Goal: Transaction & Acquisition: Book appointment/travel/reservation

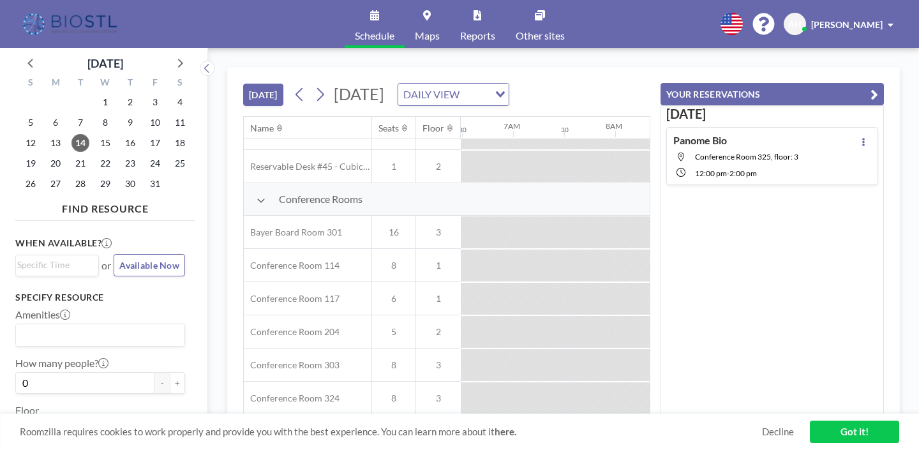
scroll to position [283, 662]
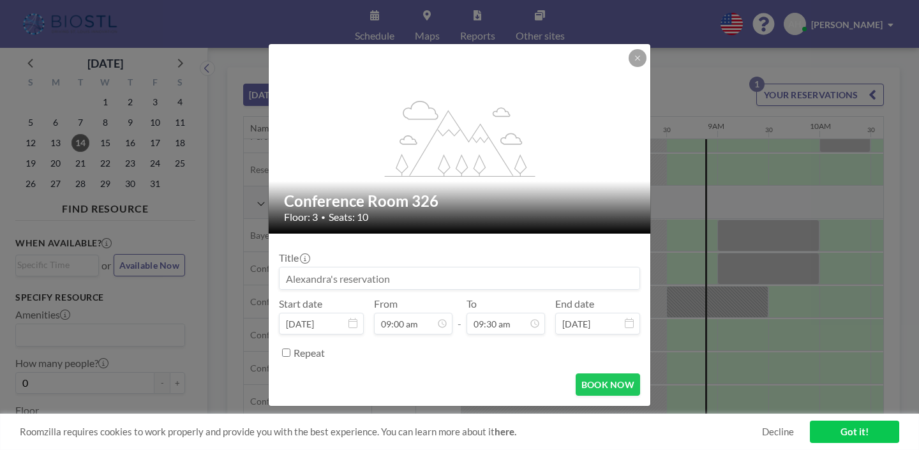
click at [424, 269] on input at bounding box center [459, 278] width 360 height 22
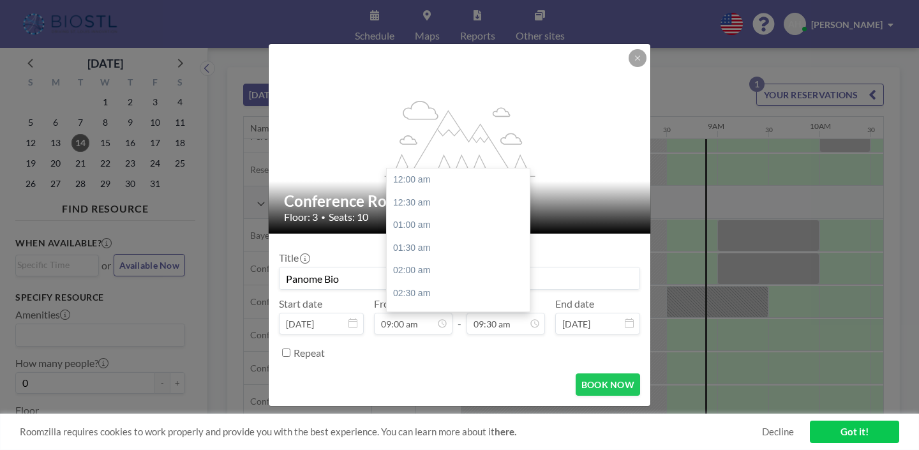
scroll to position [376, 0]
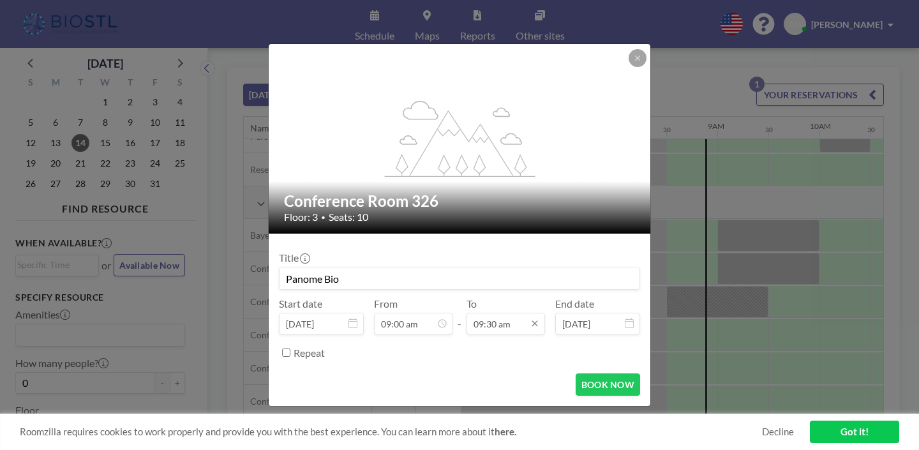
type input "Panome Bio"
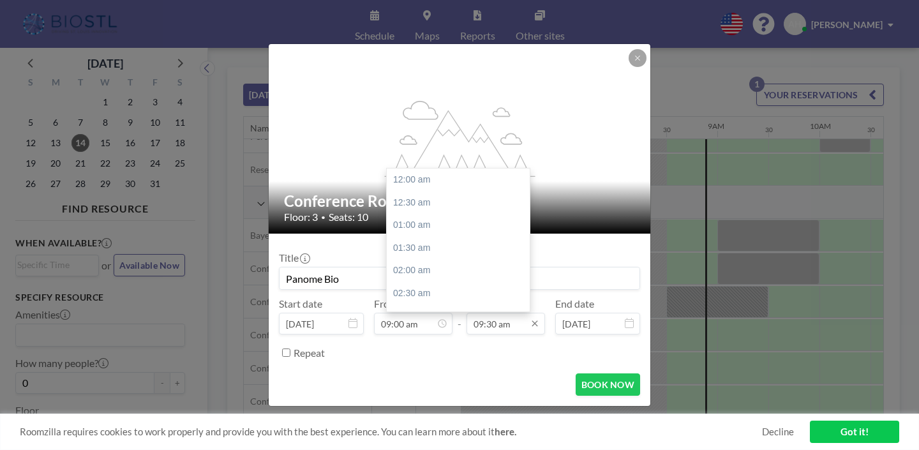
click at [491, 313] on input "09:30 am" at bounding box center [505, 324] width 78 height 22
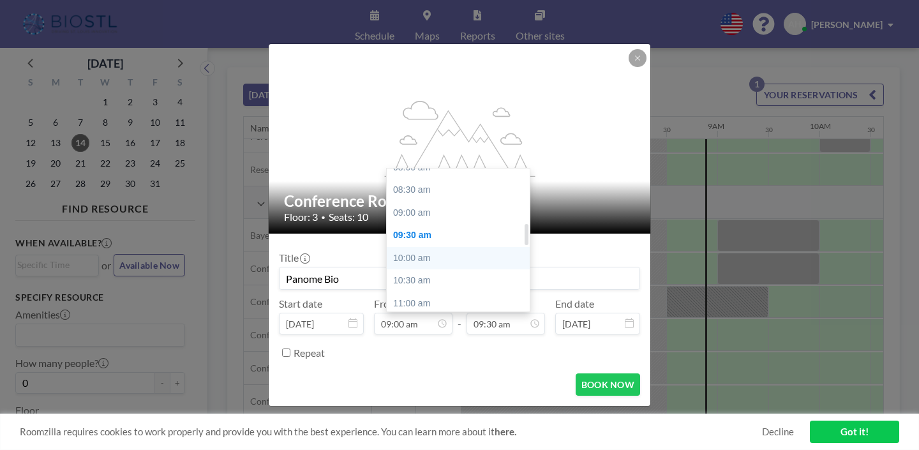
click at [449, 247] on div "10:00 am" at bounding box center [458, 258] width 143 height 23
type input "10:00 am"
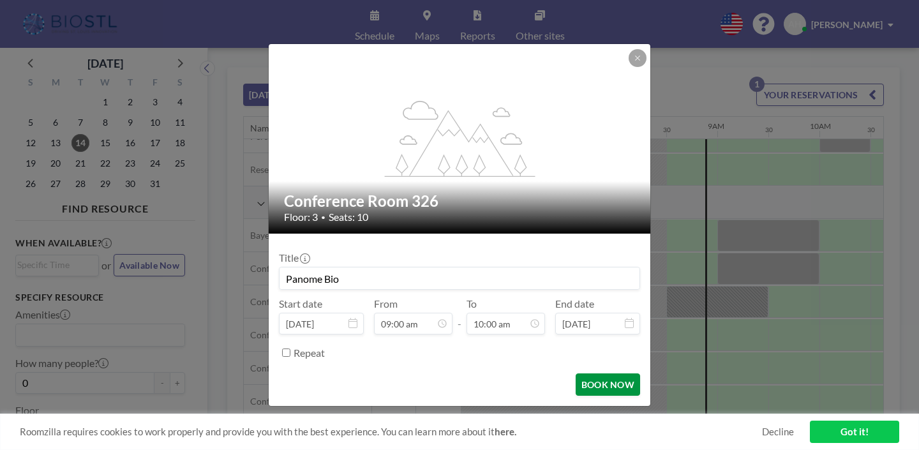
click at [575, 373] on button "BOOK NOW" at bounding box center [607, 384] width 64 height 22
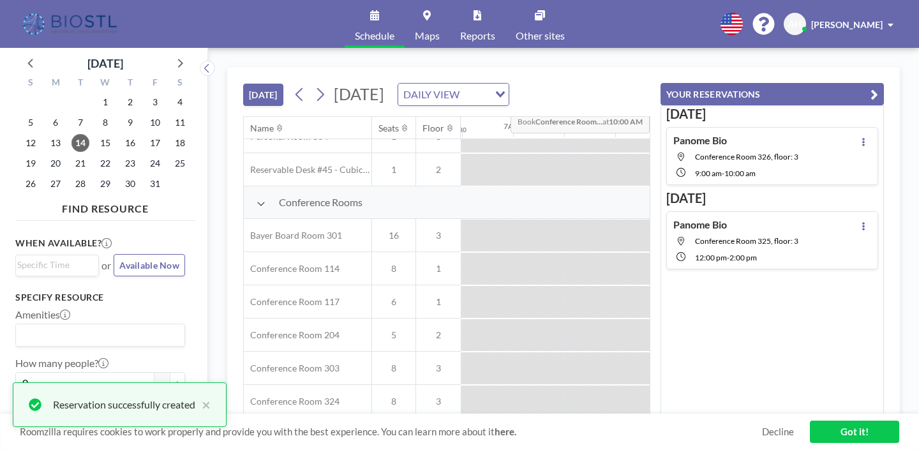
click at [878, 87] on icon "button" at bounding box center [874, 94] width 8 height 15
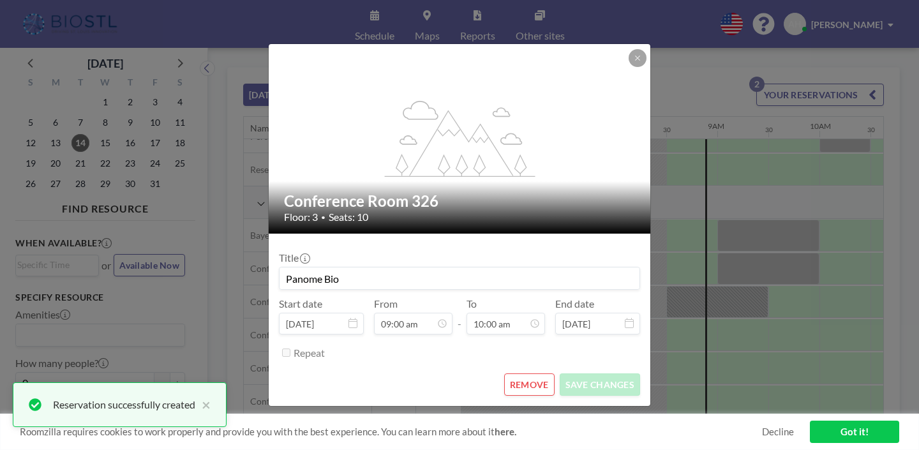
click at [628, 67] on button at bounding box center [637, 58] width 18 height 18
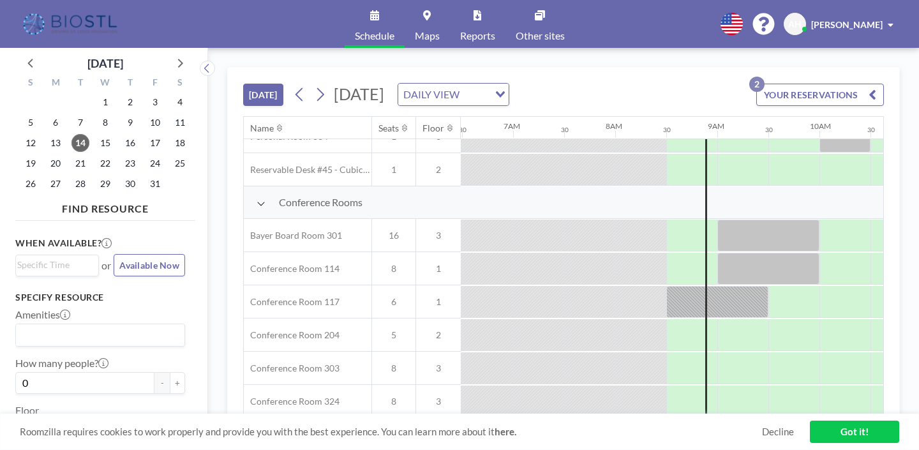
click at [845, 84] on button "YOUR RESERVATIONS 2" at bounding box center [820, 95] width 128 height 22
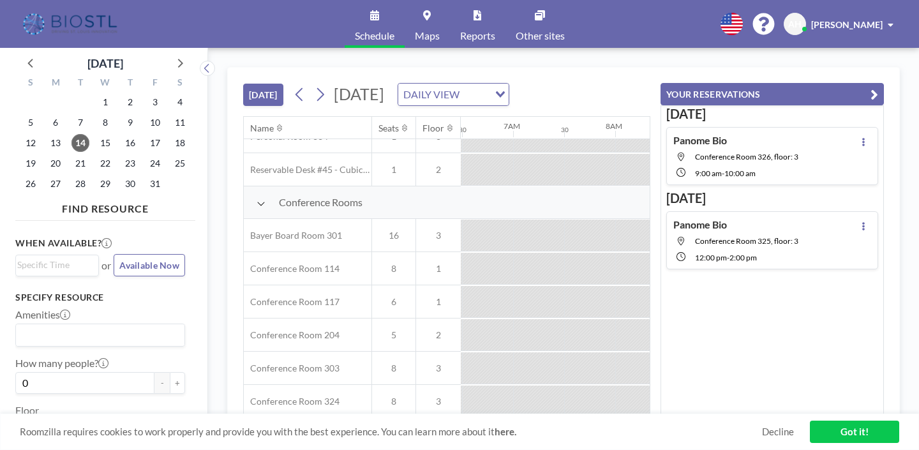
click at [729, 253] on span "-" at bounding box center [728, 258] width 3 height 10
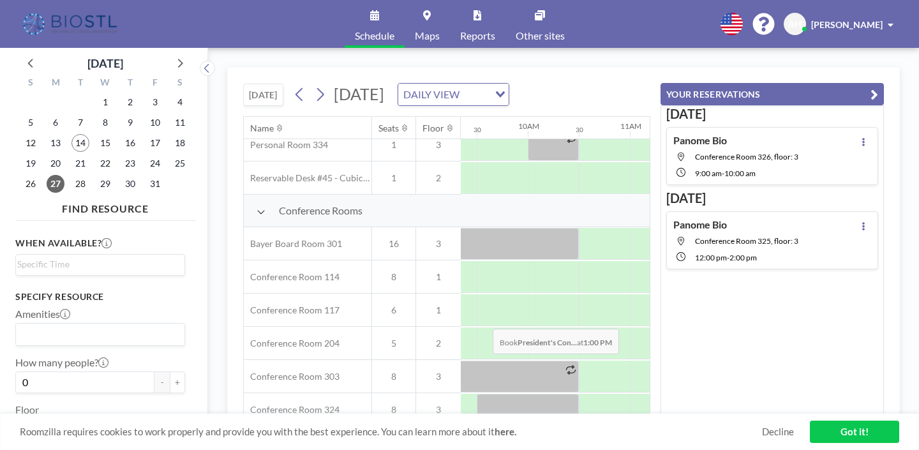
scroll to position [281, 954]
